Goal: Transaction & Acquisition: Purchase product/service

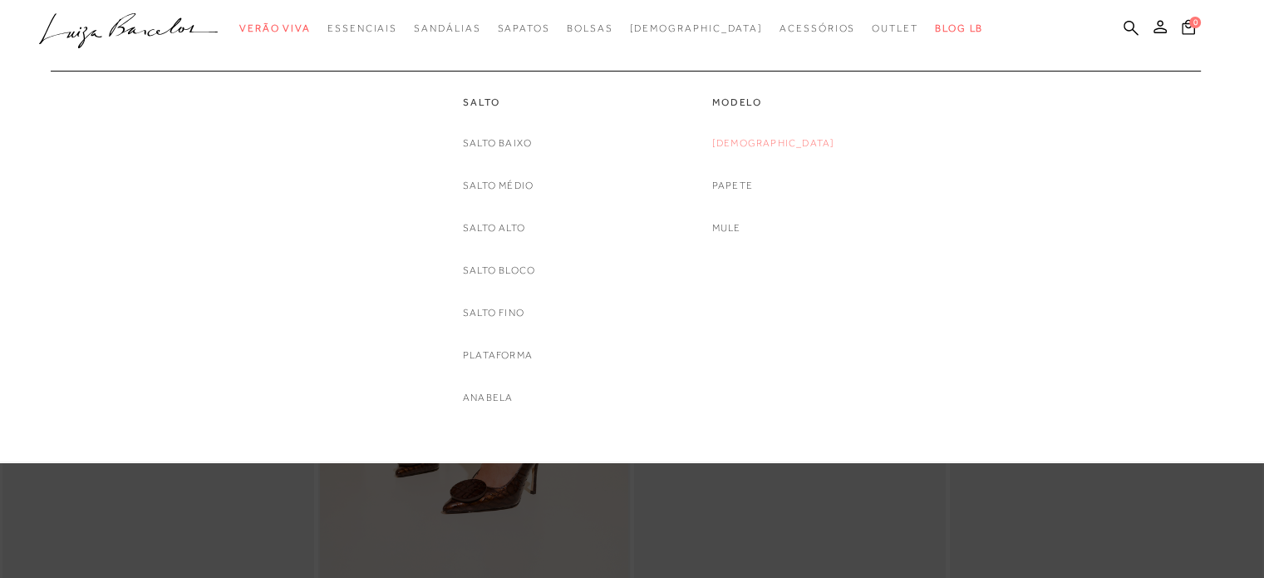
click at [773, 140] on link "[DEMOGRAPHIC_DATA]" at bounding box center [773, 143] width 123 height 17
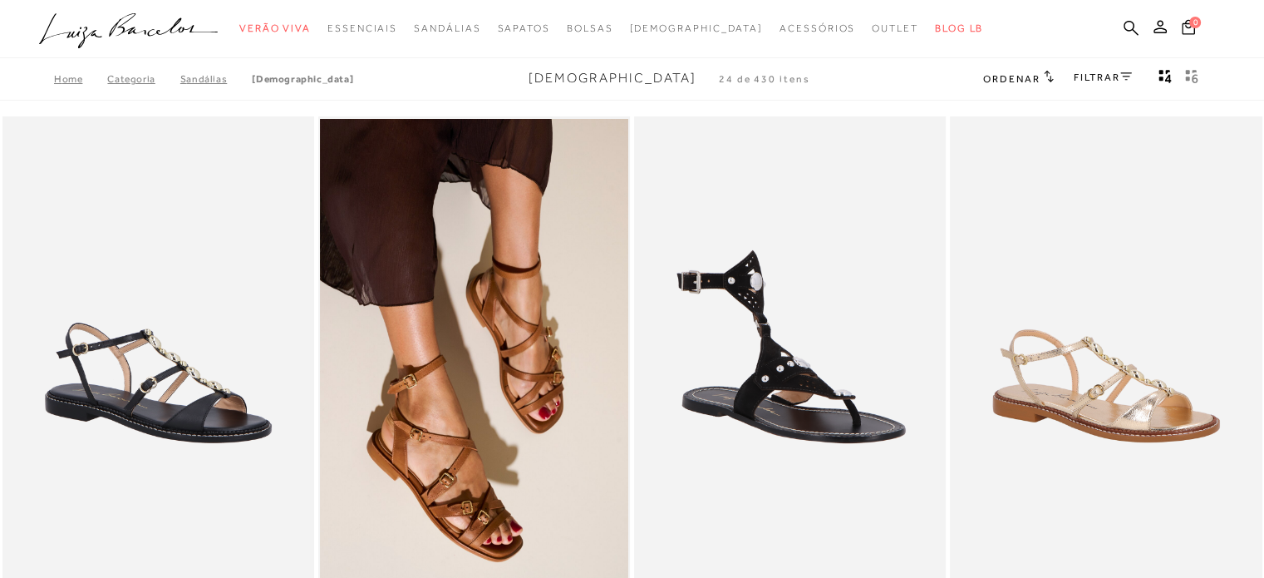
click at [1129, 79] on icon at bounding box center [1126, 76] width 12 height 8
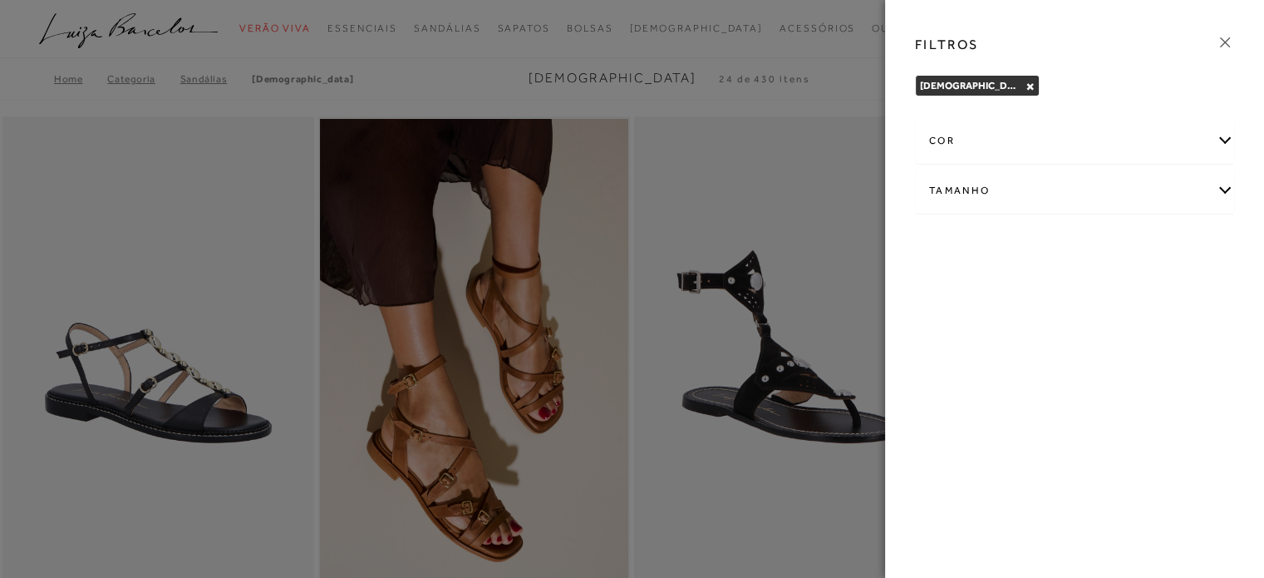
click at [1208, 208] on div "Tamanho" at bounding box center [1074, 191] width 317 height 44
click at [1017, 335] on label "40" at bounding box center [1010, 333] width 38 height 36
click at [1005, 335] on input "40" at bounding box center [996, 335] width 17 height 17
checkbox input "true"
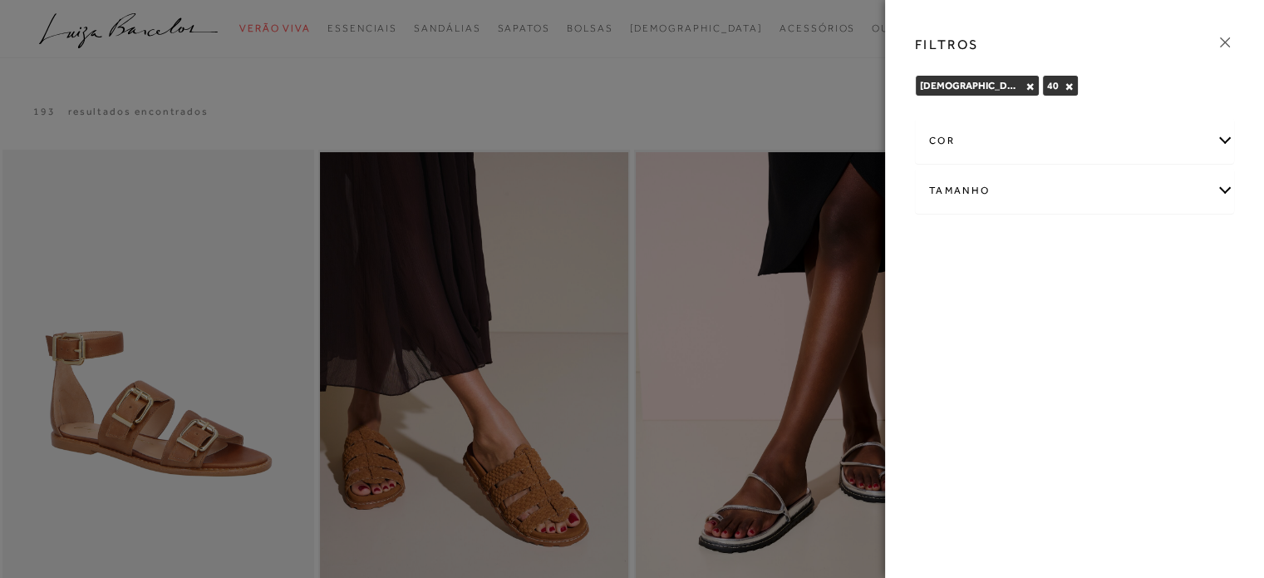
click at [1223, 42] on icon at bounding box center [1225, 42] width 10 height 10
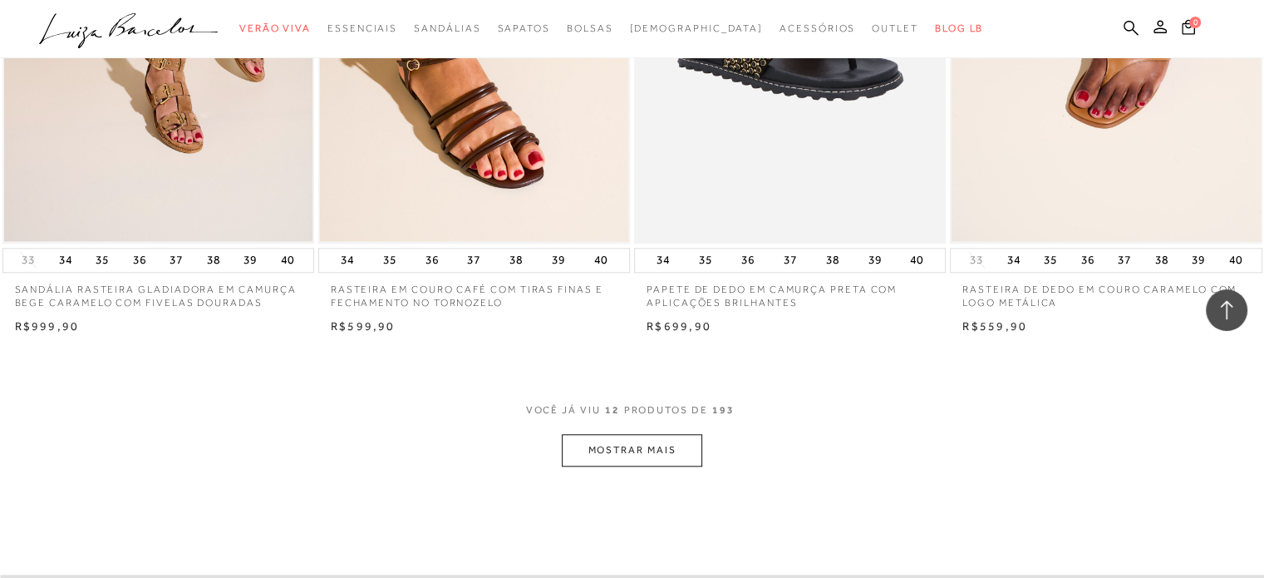
scroll to position [1579, 0]
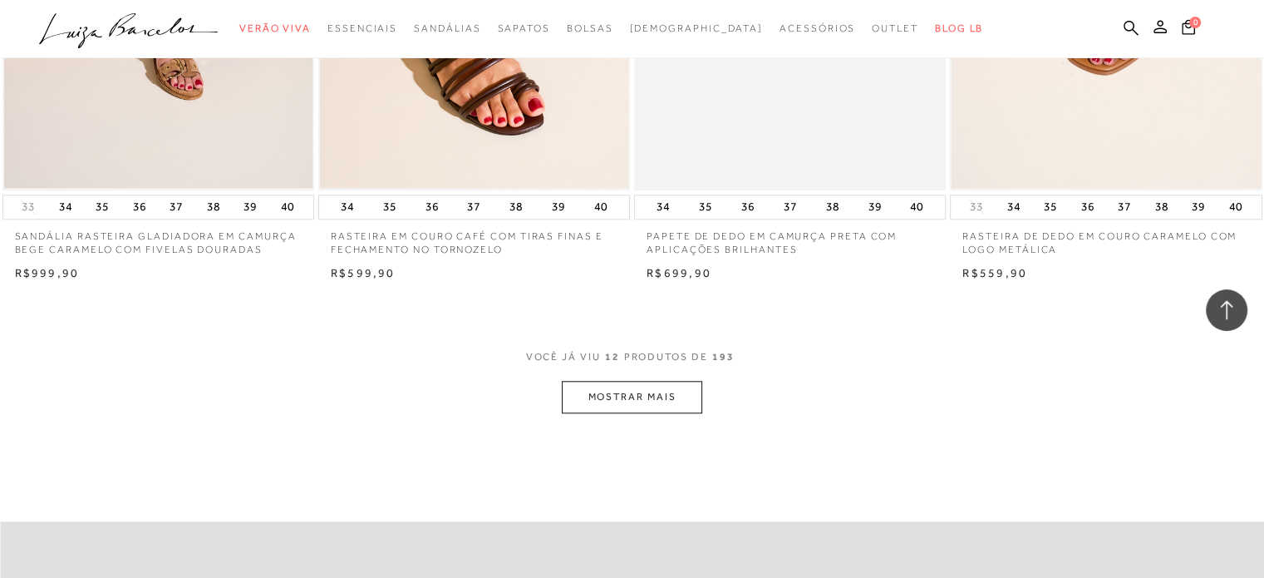
click at [598, 388] on button "MOSTRAR MAIS" at bounding box center [632, 397] width 140 height 32
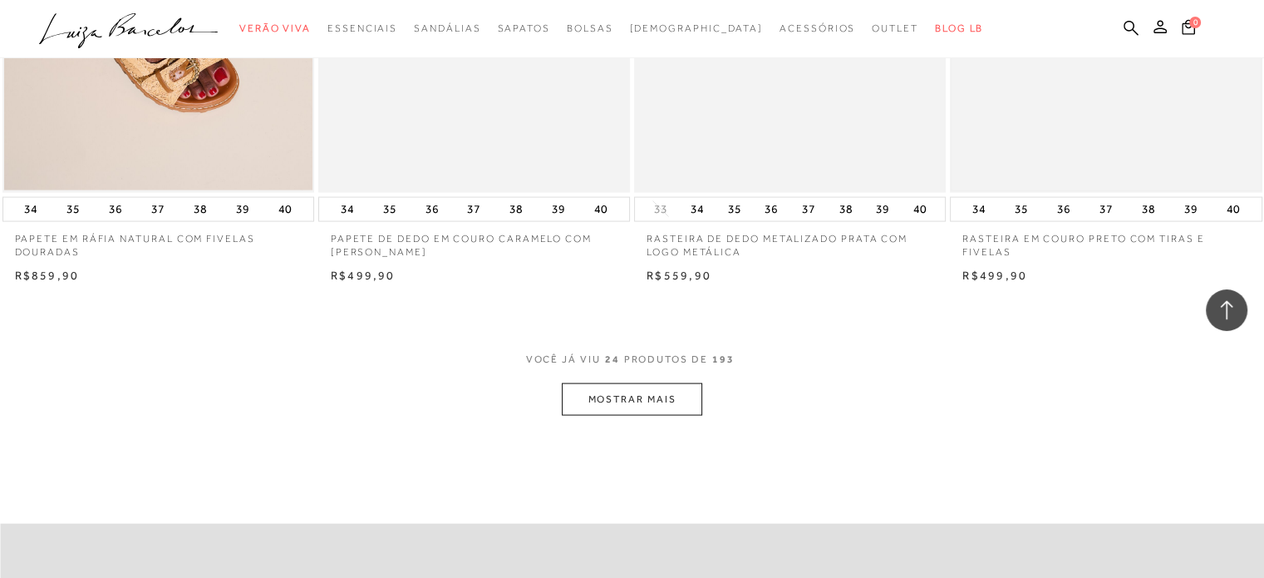
scroll to position [3324, 0]
